Goal: Information Seeking & Learning: Learn about a topic

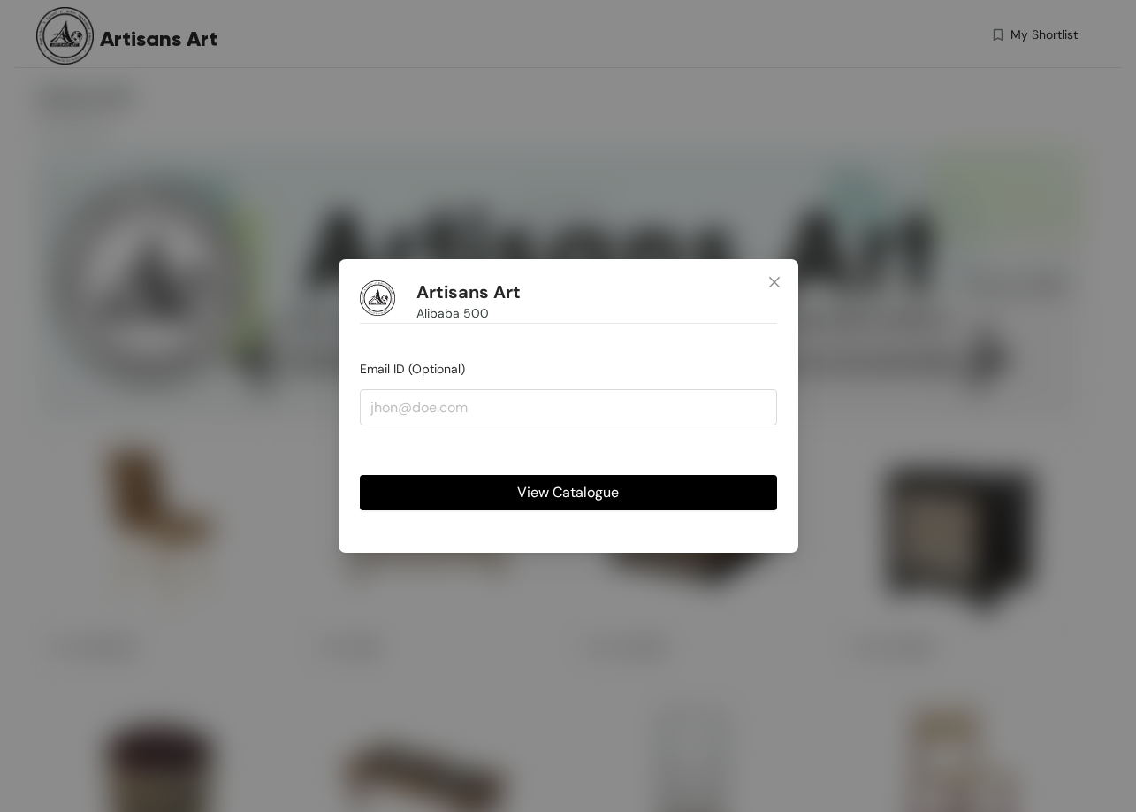
click at [533, 482] on span "View Catalogue" at bounding box center [568, 492] width 102 height 22
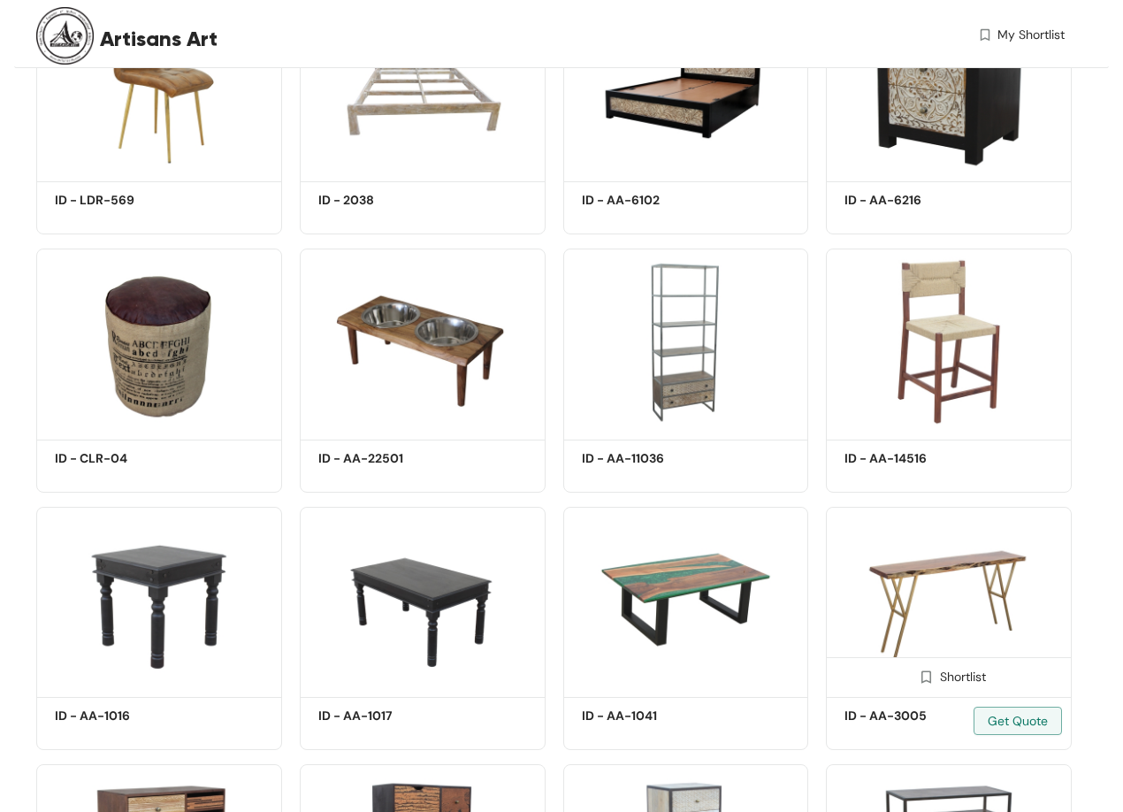
scroll to position [442, 0]
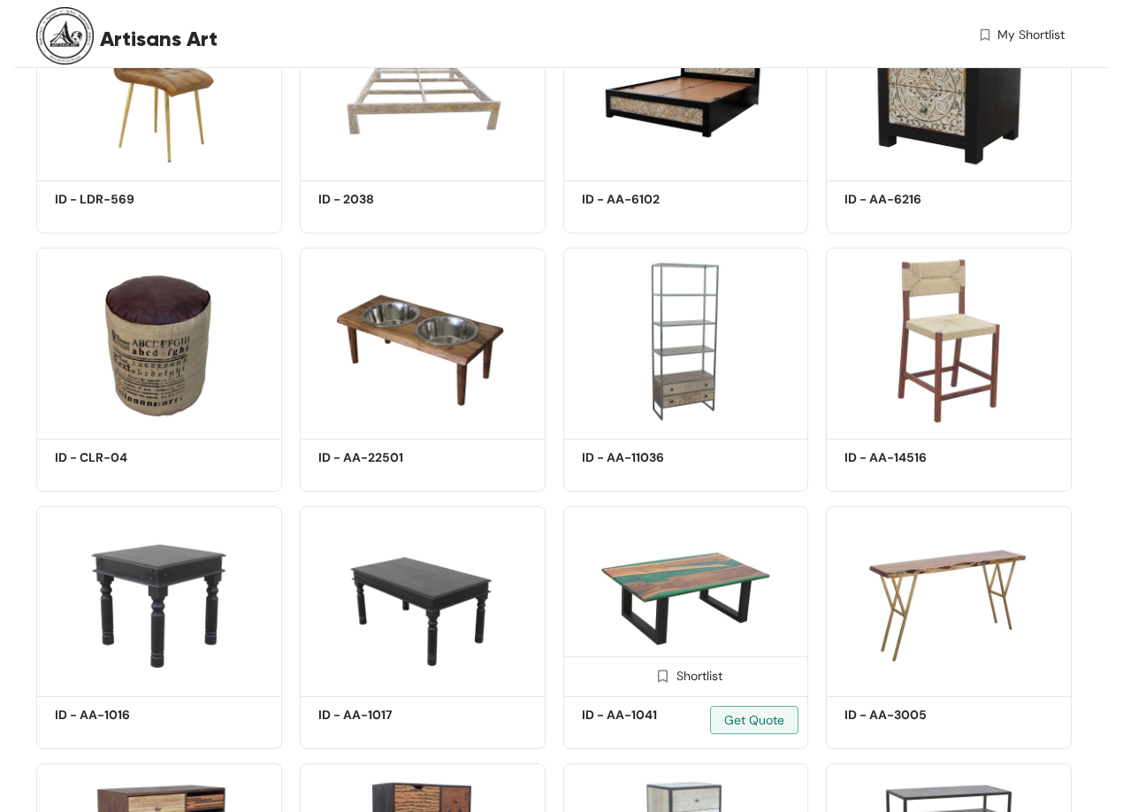
click at [706, 561] on img at bounding box center [686, 599] width 246 height 186
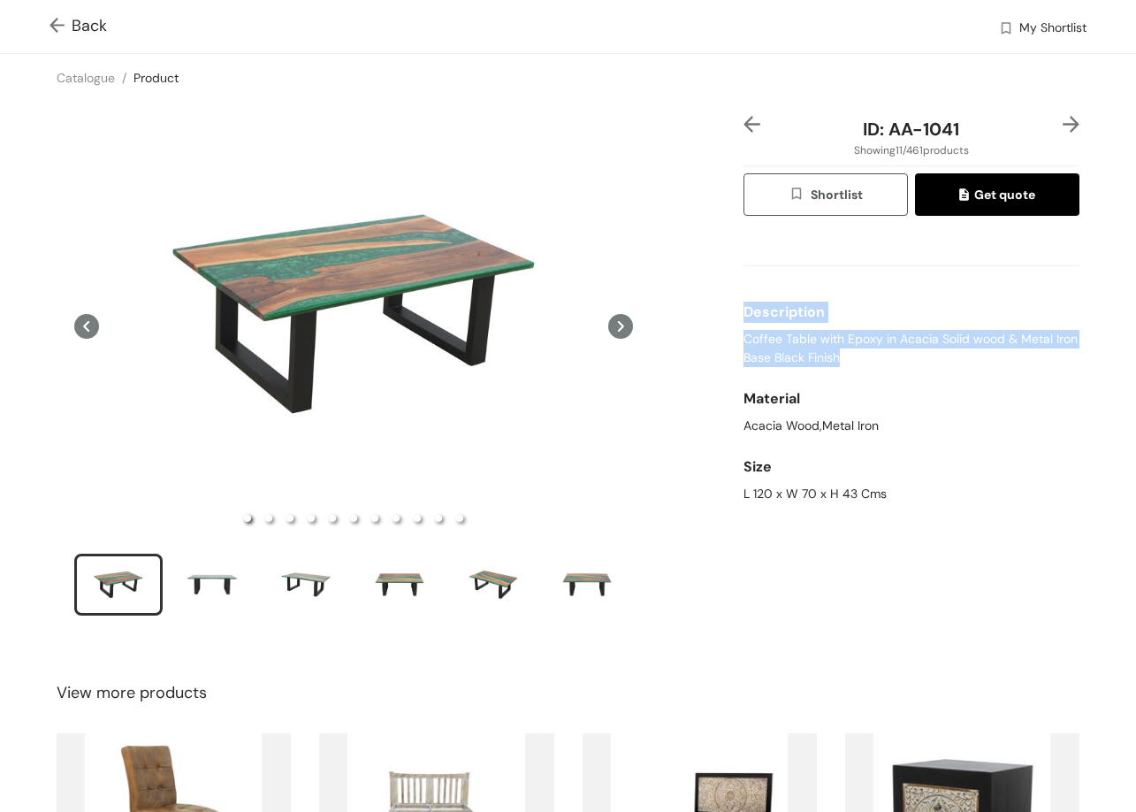
drag, startPoint x: 726, startPoint y: 329, endPoint x: 867, endPoint y: 357, distance: 144.3
click at [867, 357] on div "ID: AA-1041 Showing 11 / 461 products Shortlist Get quote Description Coffee Ta…" at bounding box center [567, 377] width 1143 height 551
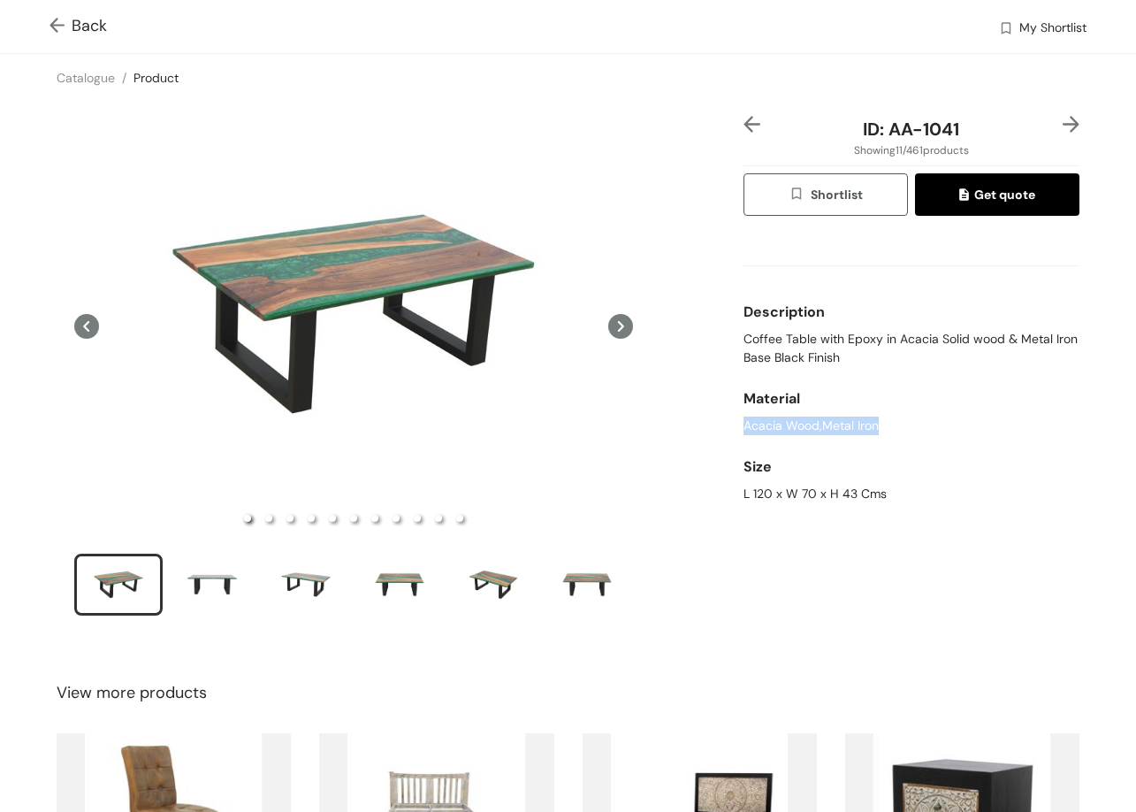
drag, startPoint x: 920, startPoint y: 428, endPoint x: 947, endPoint y: 428, distance: 27.4
click at [947, 428] on div "ID: AA-1041 Showing 11 / 461 products Shortlist Get quote Description Coffee Ta…" at bounding box center [911, 377] width 343 height 523
click at [1126, 522] on div "Back My Shortlist Catalogue / Product / ID: AA-1041 Showing 11 / 461 products S…" at bounding box center [568, 406] width 1136 height 812
drag, startPoint x: 892, startPoint y: 121, endPoint x: 969, endPoint y: 135, distance: 78.2
click at [969, 135] on div "ID: AA-1041" at bounding box center [911, 129] width 280 height 27
